Goal: Navigation & Orientation: Find specific page/section

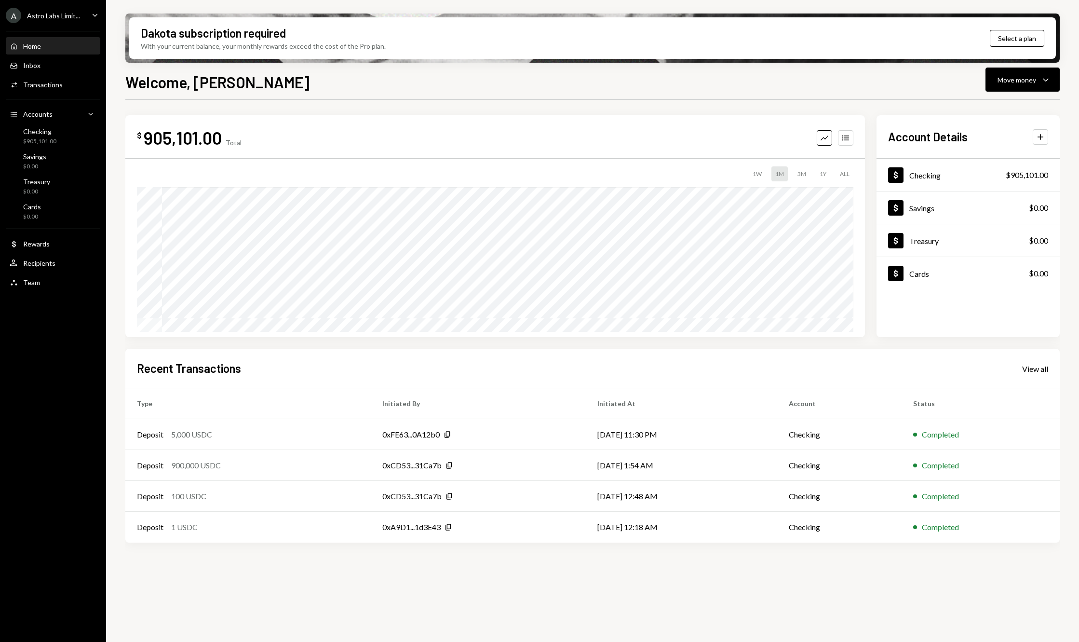
click at [54, 253] on div "Home Home Inbox Inbox Activities Transactions Accounts Accounts Caret Down Chec…" at bounding box center [53, 159] width 106 height 268
click at [54, 250] on div "Dollar Rewards" at bounding box center [53, 244] width 87 height 16
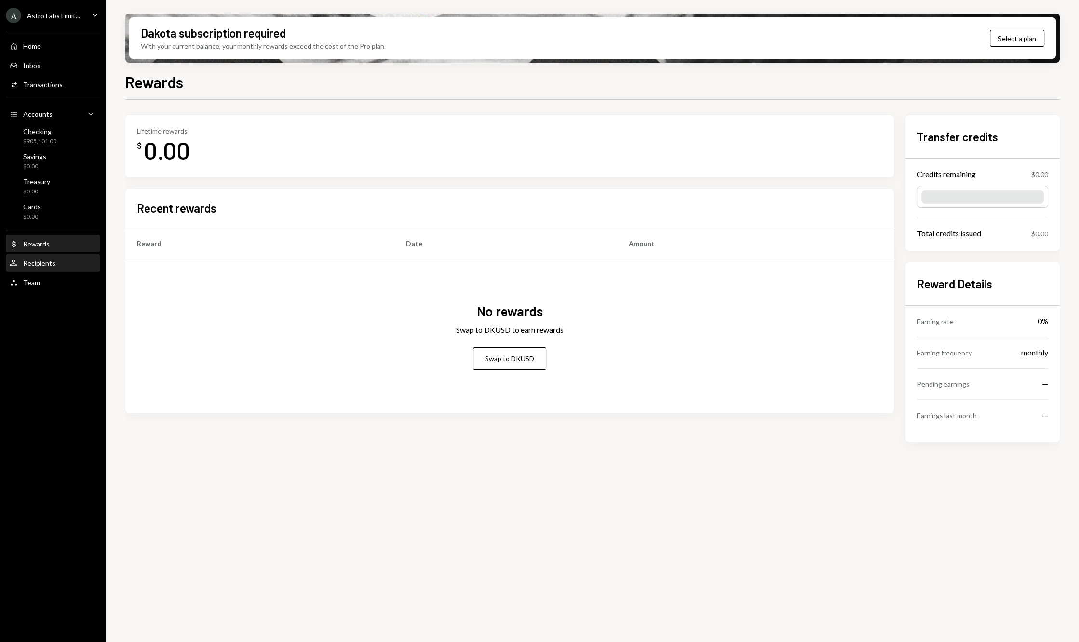
click at [68, 260] on div "User Recipients" at bounding box center [53, 263] width 87 height 9
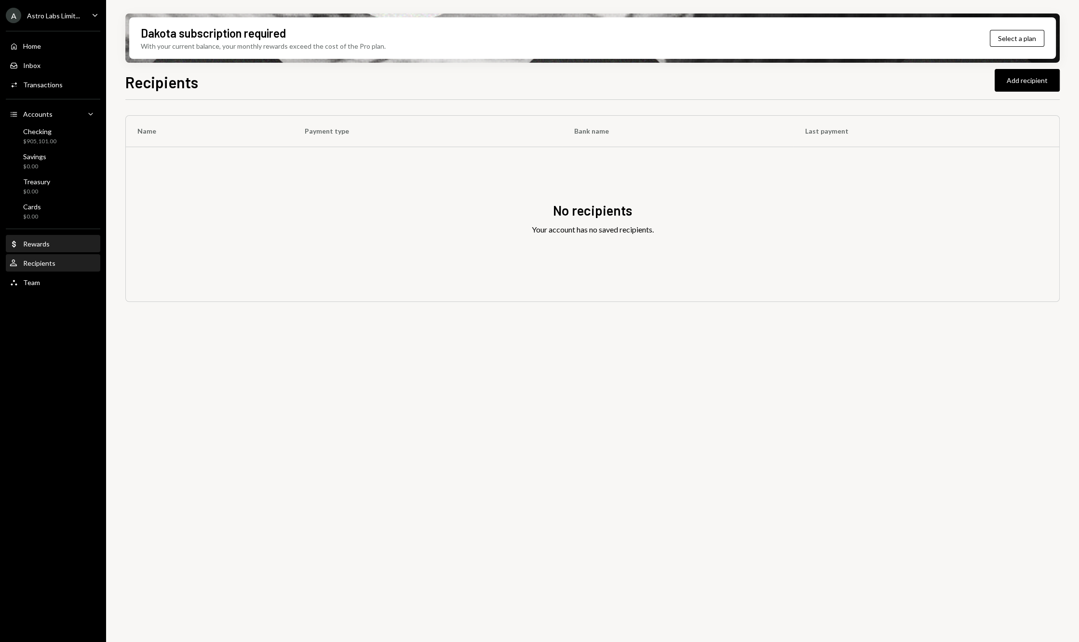
click at [63, 246] on div "Dollar Rewards" at bounding box center [53, 244] width 87 height 9
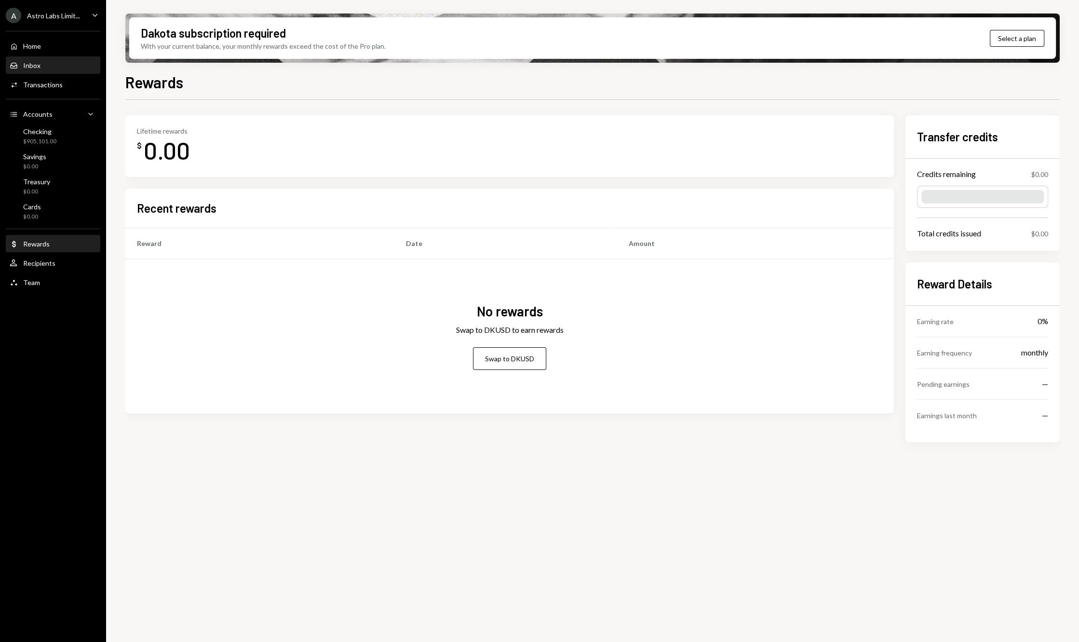
click at [67, 58] on div "Inbox Inbox" at bounding box center [53, 65] width 87 height 16
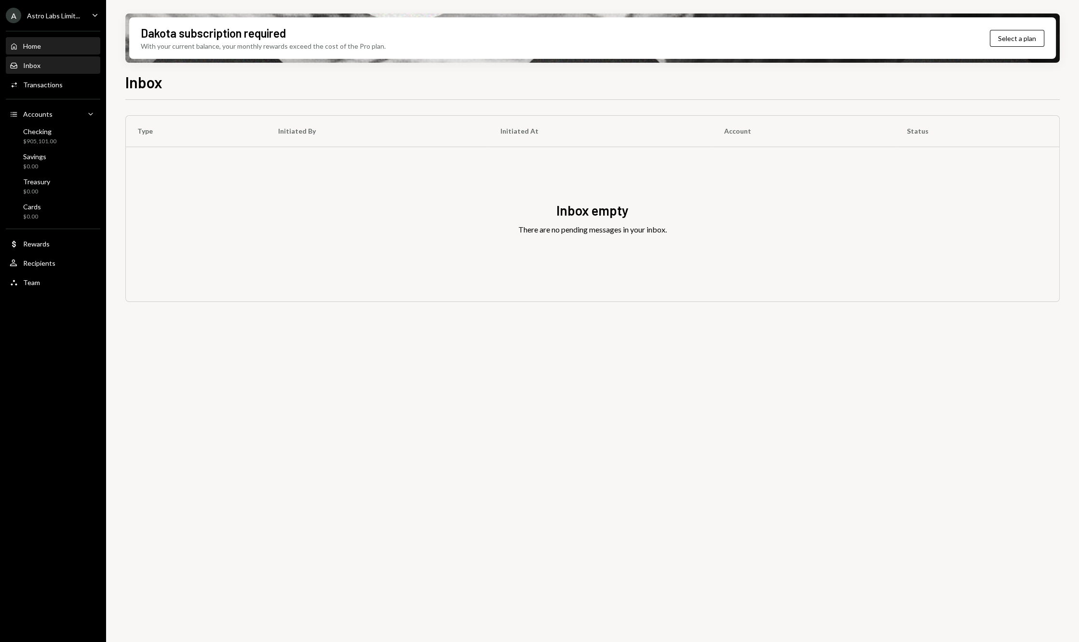
click at [69, 44] on div "Home Home" at bounding box center [53, 46] width 87 height 9
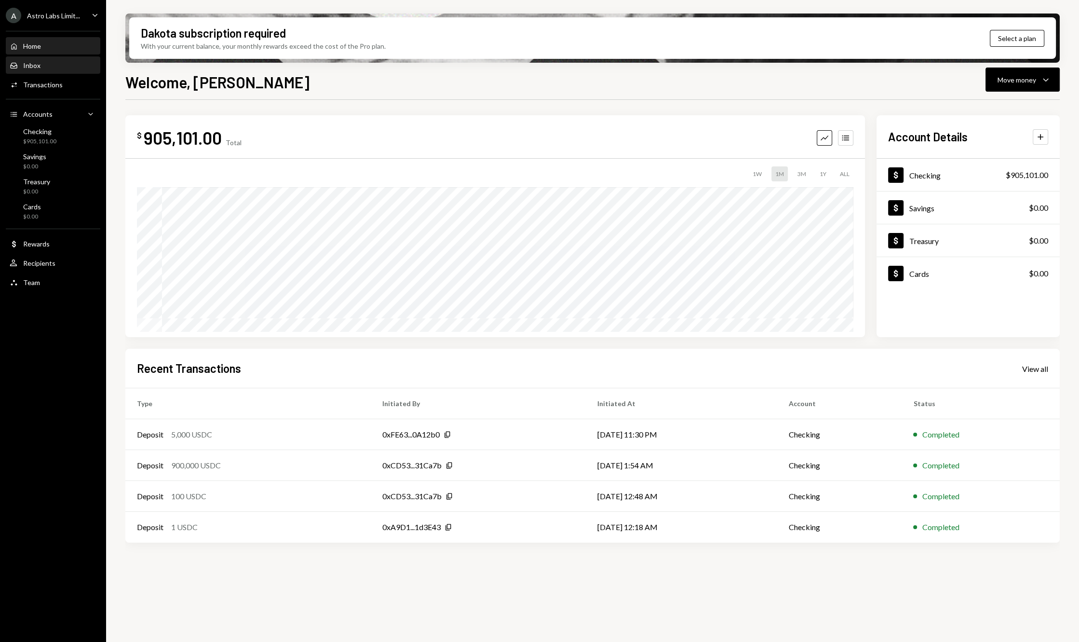
click at [54, 70] on div "Inbox Inbox" at bounding box center [53, 65] width 87 height 16
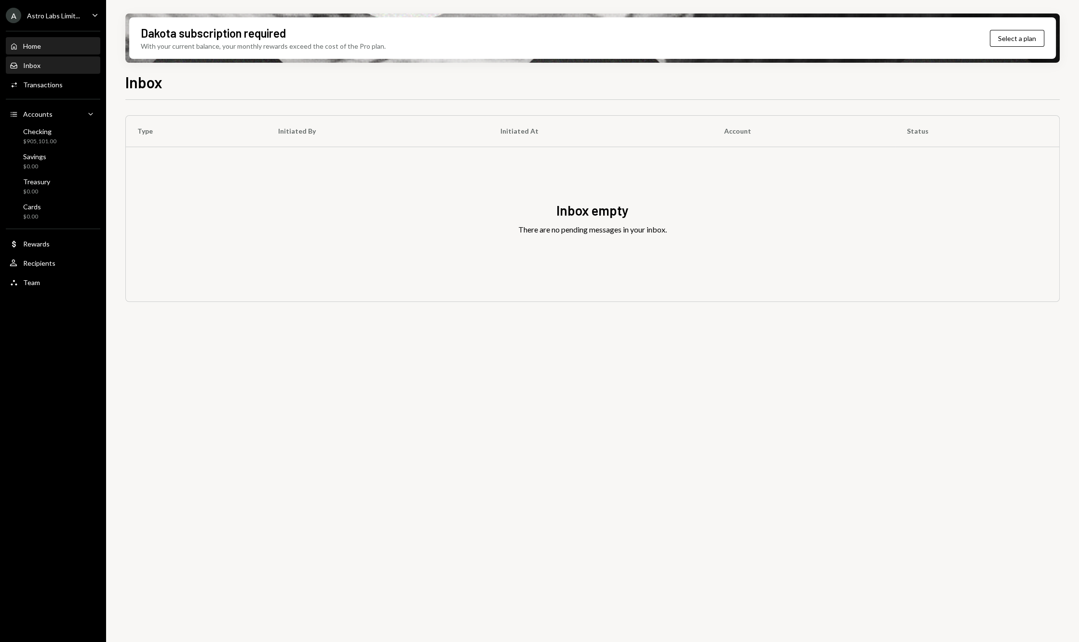
click at [66, 49] on div "Home Home" at bounding box center [53, 46] width 87 height 9
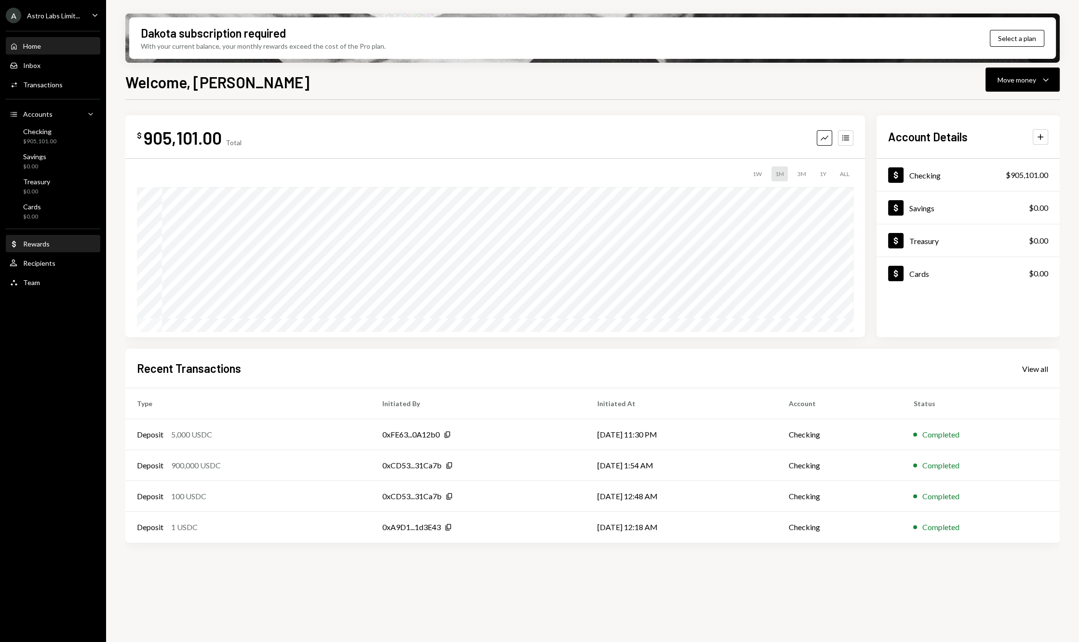
click at [58, 245] on div "Dollar Rewards" at bounding box center [53, 244] width 87 height 9
